Goal: Contribute content: Add original content to the website for others to see

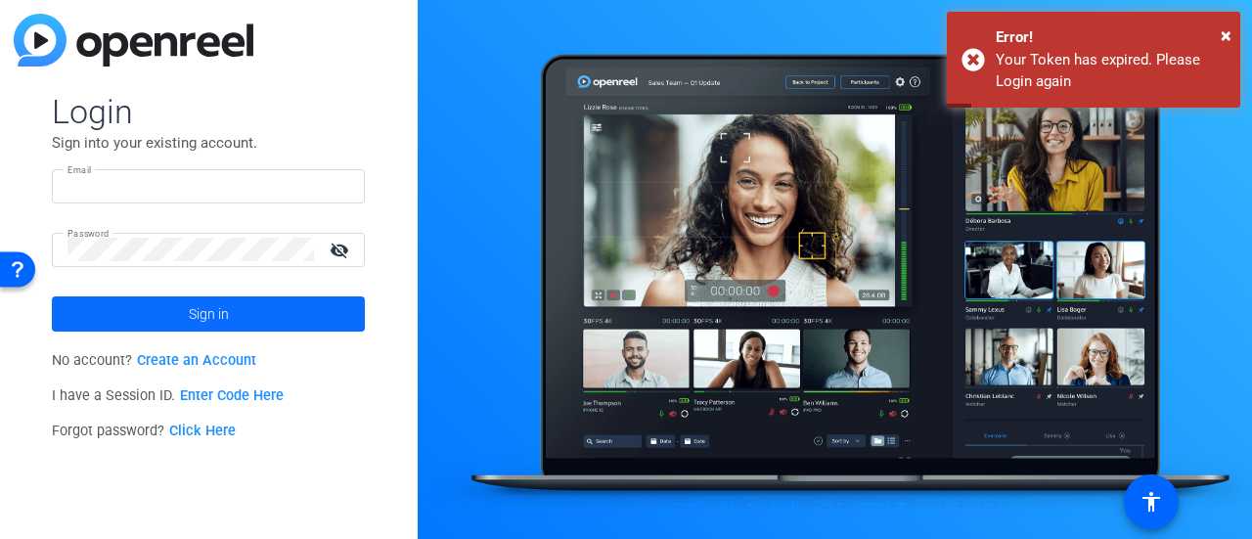
type input "[PERSON_NAME][DOMAIN_NAME][EMAIL_ADDRESS][DOMAIN_NAME]"
click at [344, 324] on span at bounding box center [208, 314] width 313 height 47
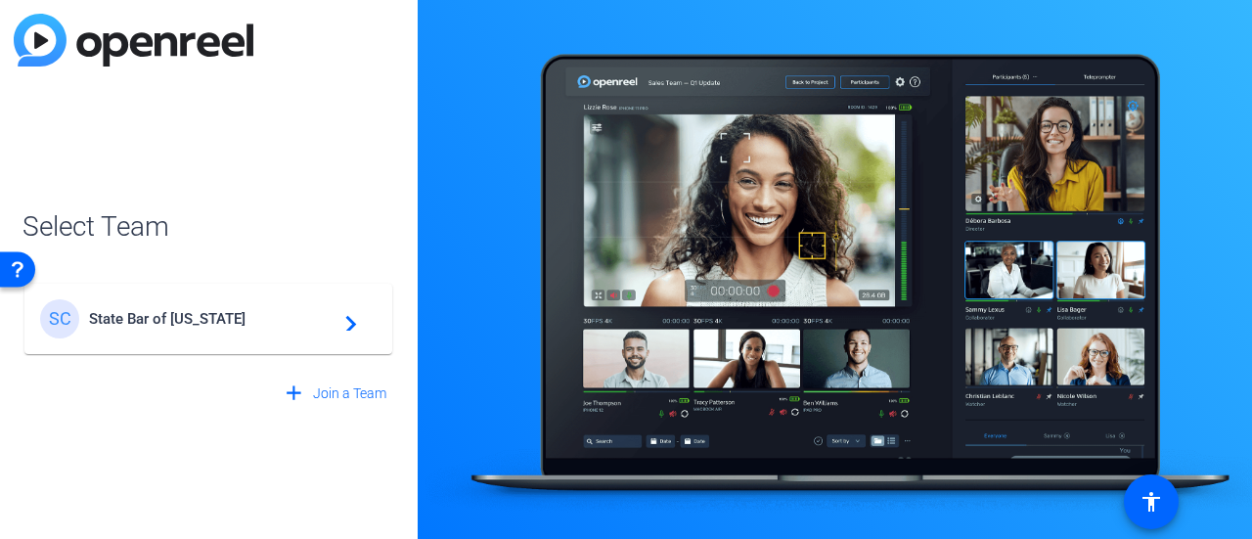
click at [302, 330] on div "SC State Bar of California navigate_next" at bounding box center [208, 318] width 337 height 39
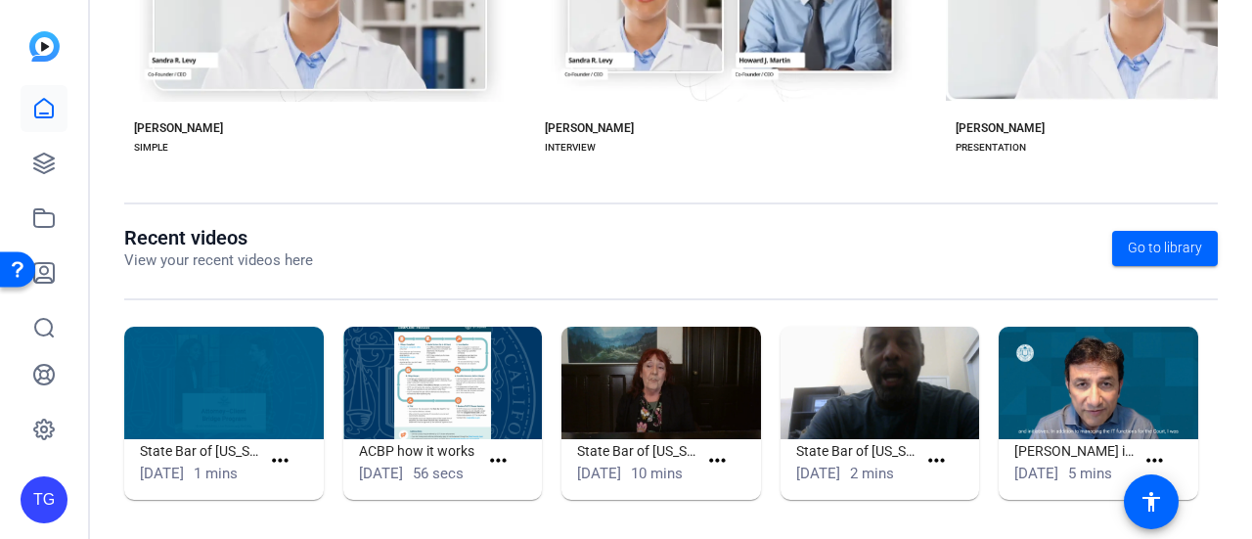
scroll to position [568, 0]
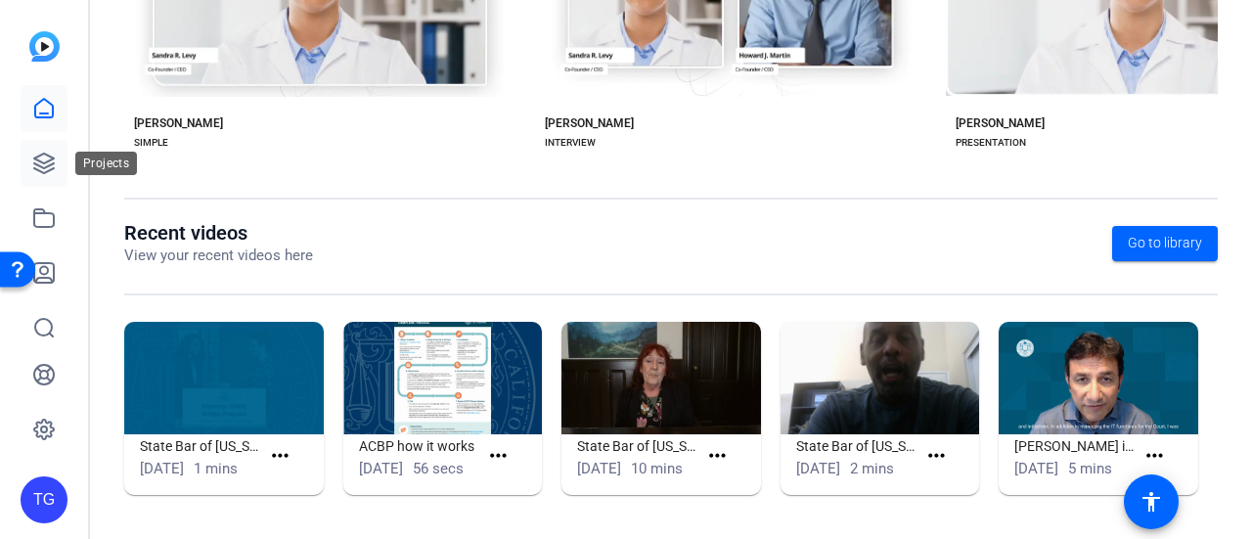
click at [44, 162] on icon at bounding box center [44, 164] width 20 height 20
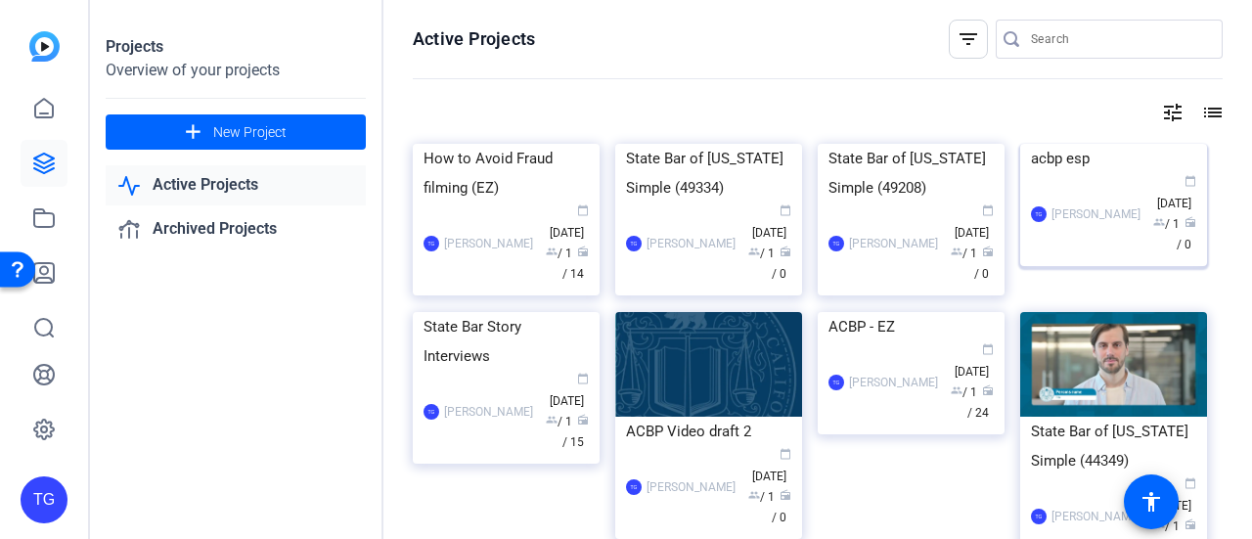
click at [1082, 224] on div "Terrell Green" at bounding box center [1096, 214] width 89 height 20
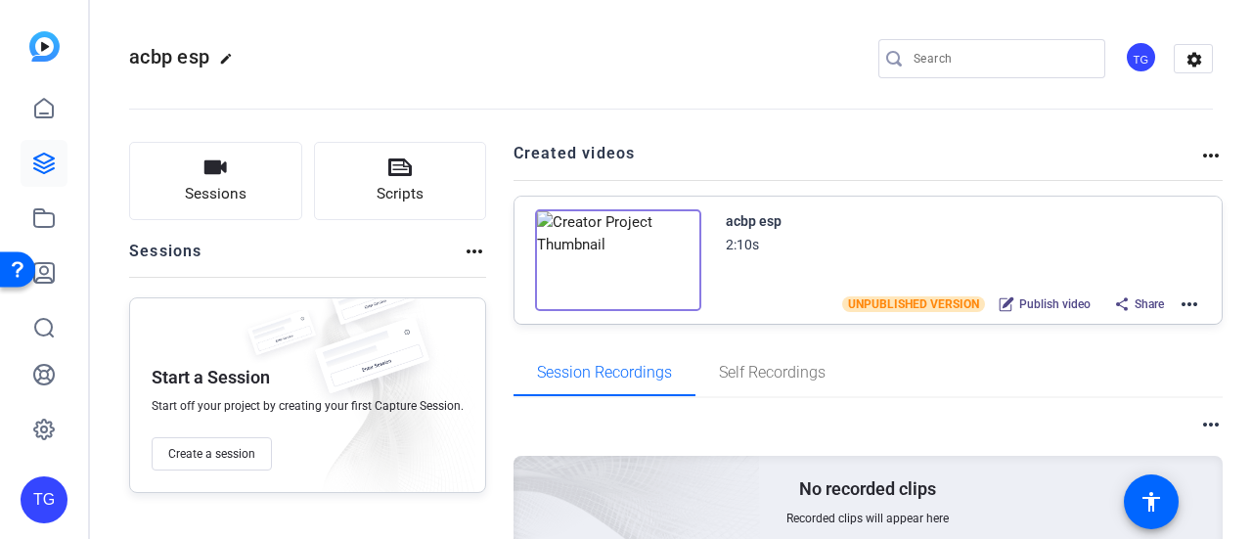
click at [1196, 296] on div "acbp esp 2:10s UNPUBLISHED VERSION Publish video Share more_horiz" at bounding box center [869, 260] width 708 height 127
click at [1184, 298] on mat-icon "more_horiz" at bounding box center [1189, 304] width 23 height 23
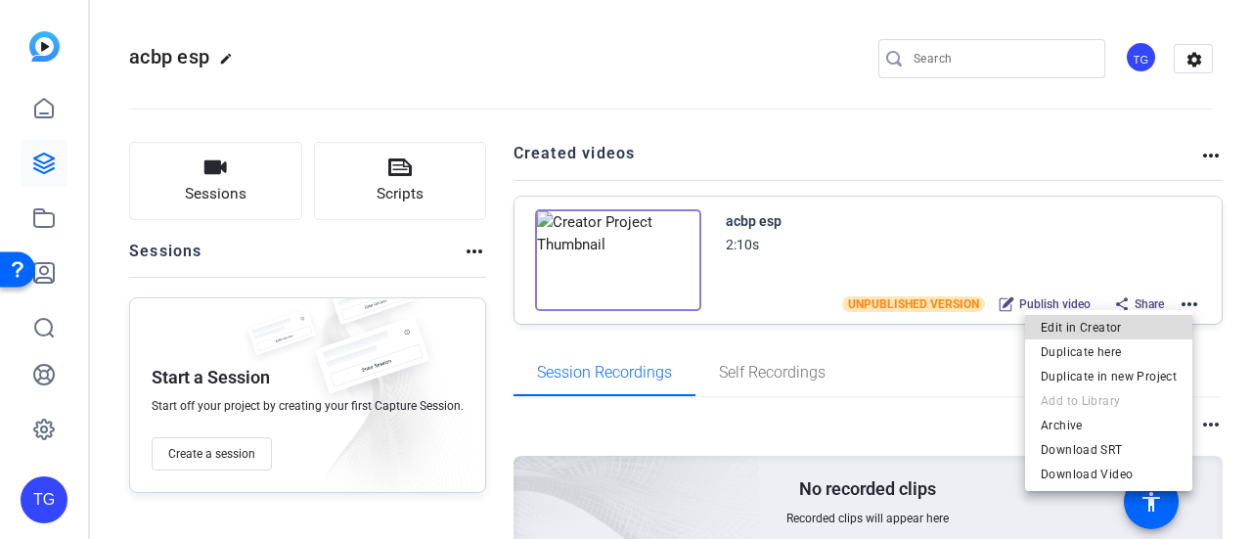
click at [1147, 324] on span "Edit in Creator" at bounding box center [1109, 326] width 136 height 23
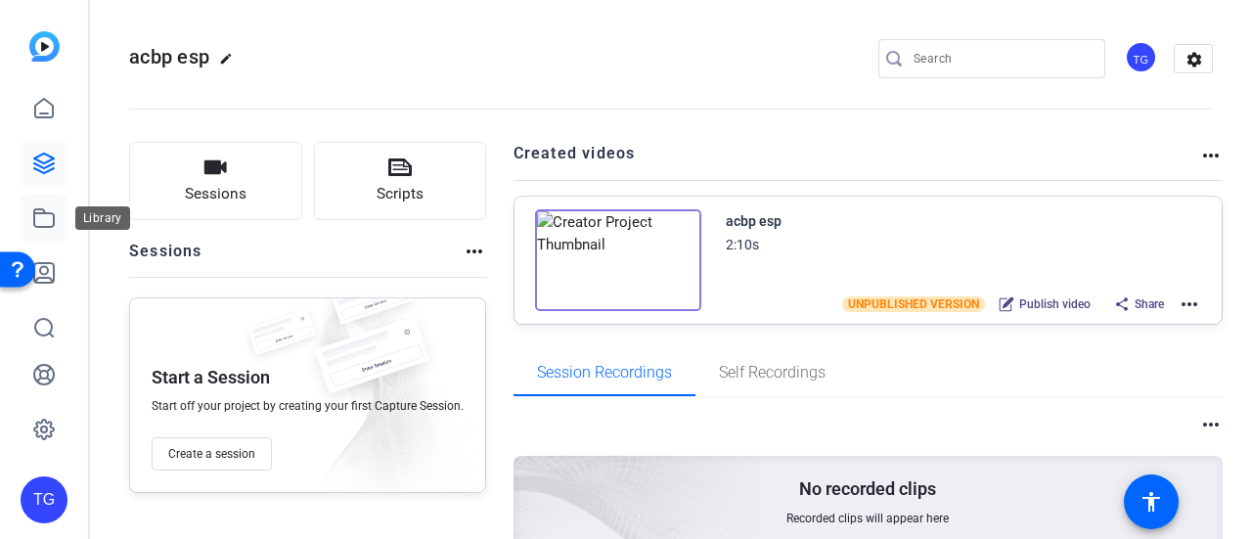
click at [49, 216] on icon at bounding box center [43, 217] width 23 height 23
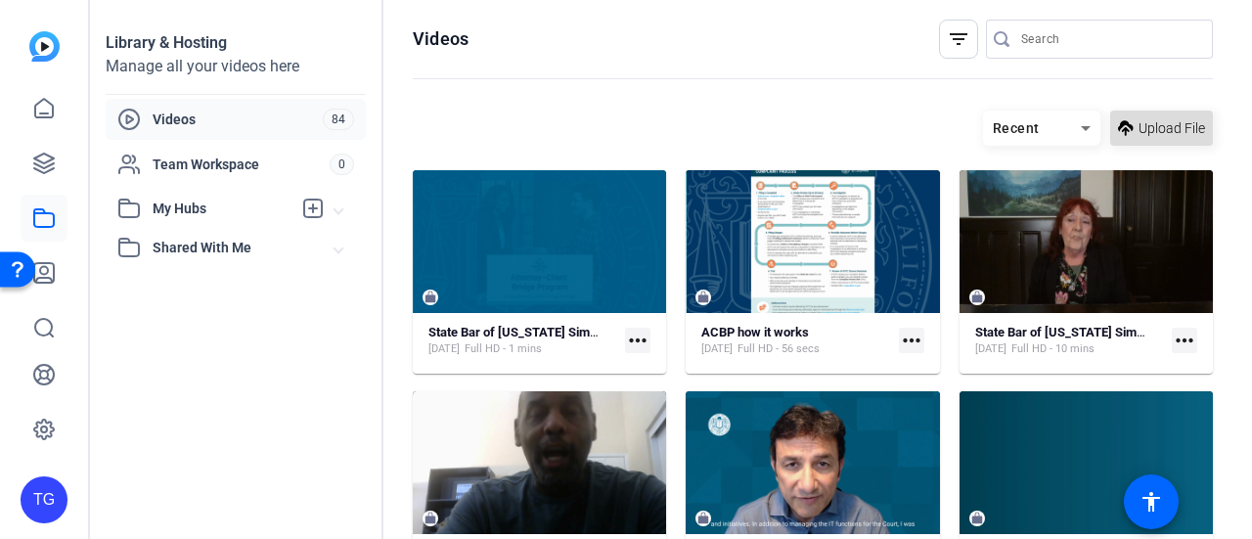
click at [1160, 125] on span "Upload File" at bounding box center [1172, 128] width 67 height 21
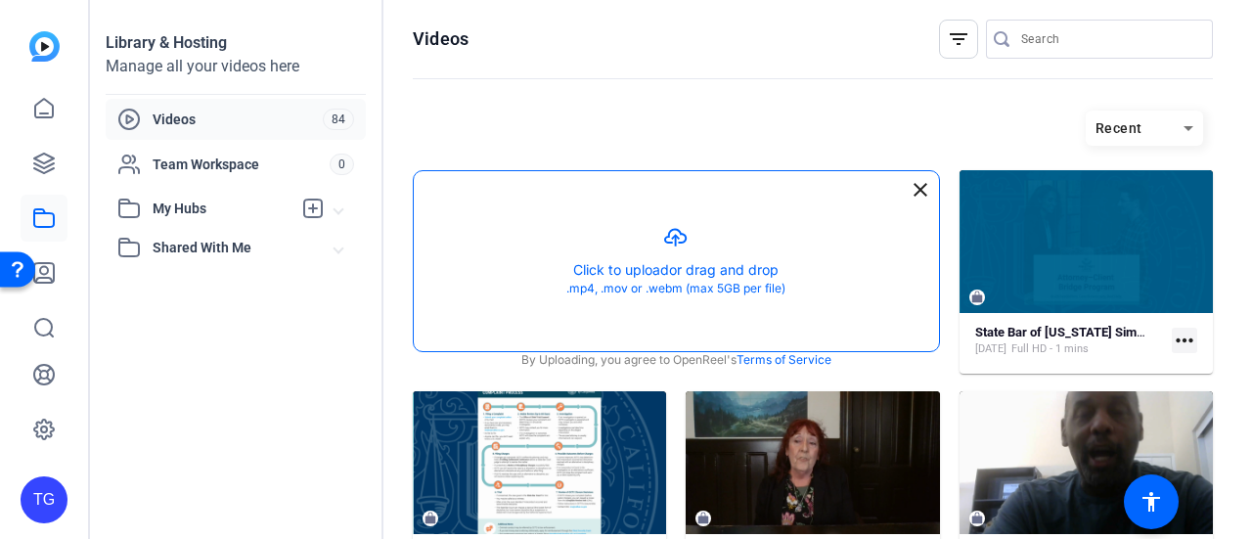
click at [645, 260] on button "button" at bounding box center [676, 261] width 525 height 180
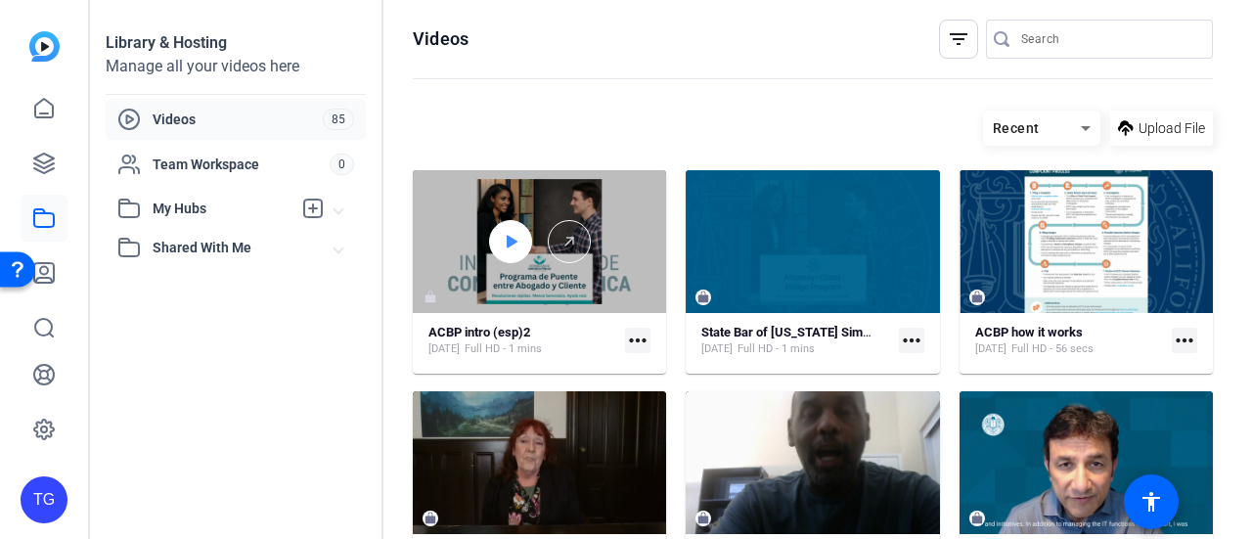
click at [513, 236] on icon at bounding box center [511, 241] width 16 height 23
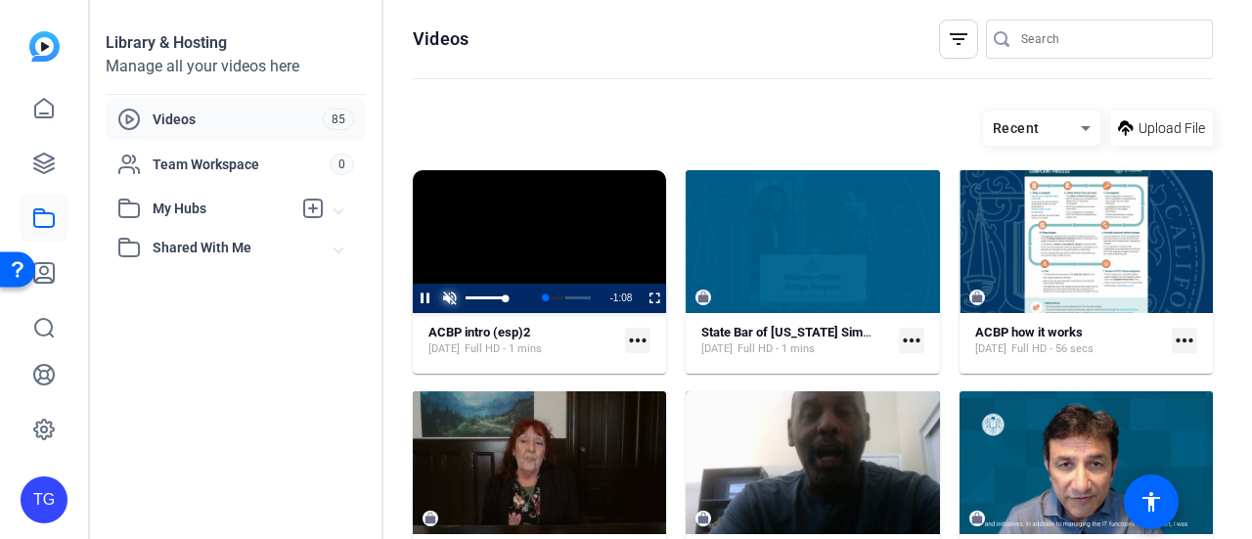
click at [447, 298] on span "Video Player" at bounding box center [449, 298] width 24 height 0
click at [561, 279] on video "Video Player" at bounding box center [539, 241] width 253 height 143
